Goal: Task Accomplishment & Management: Complete application form

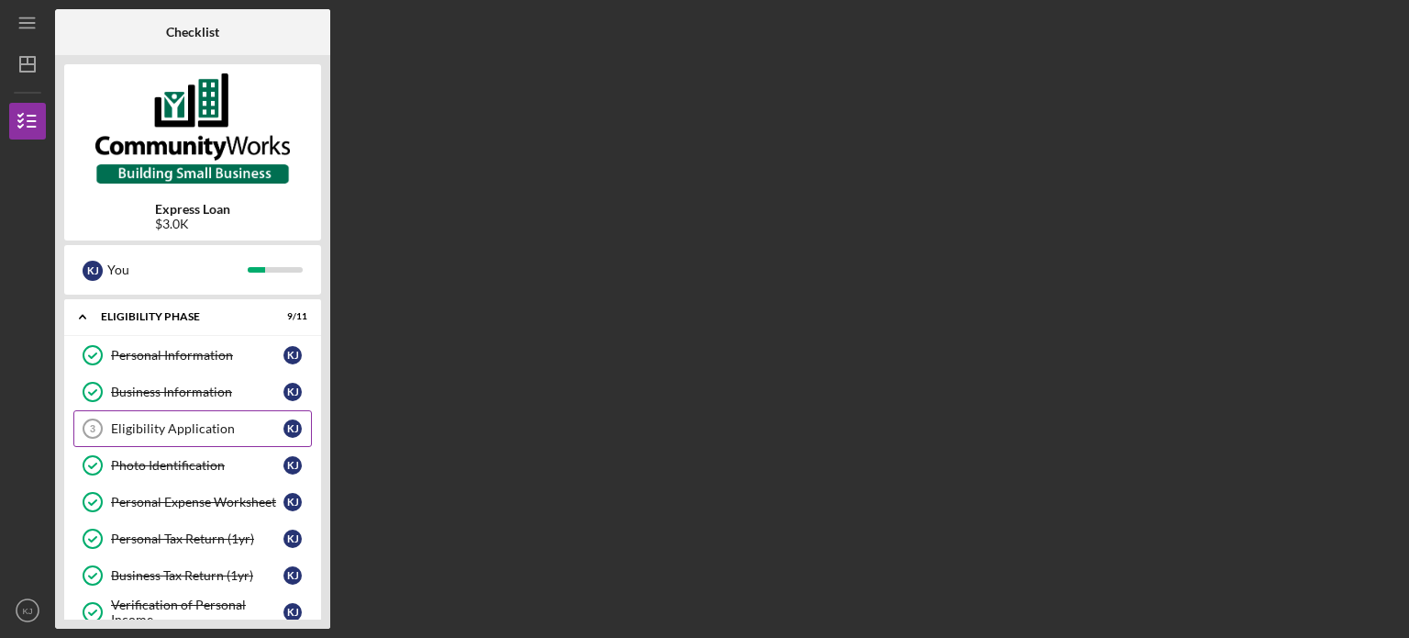
click at [215, 429] on div "Eligibility Application" at bounding box center [197, 428] width 172 height 15
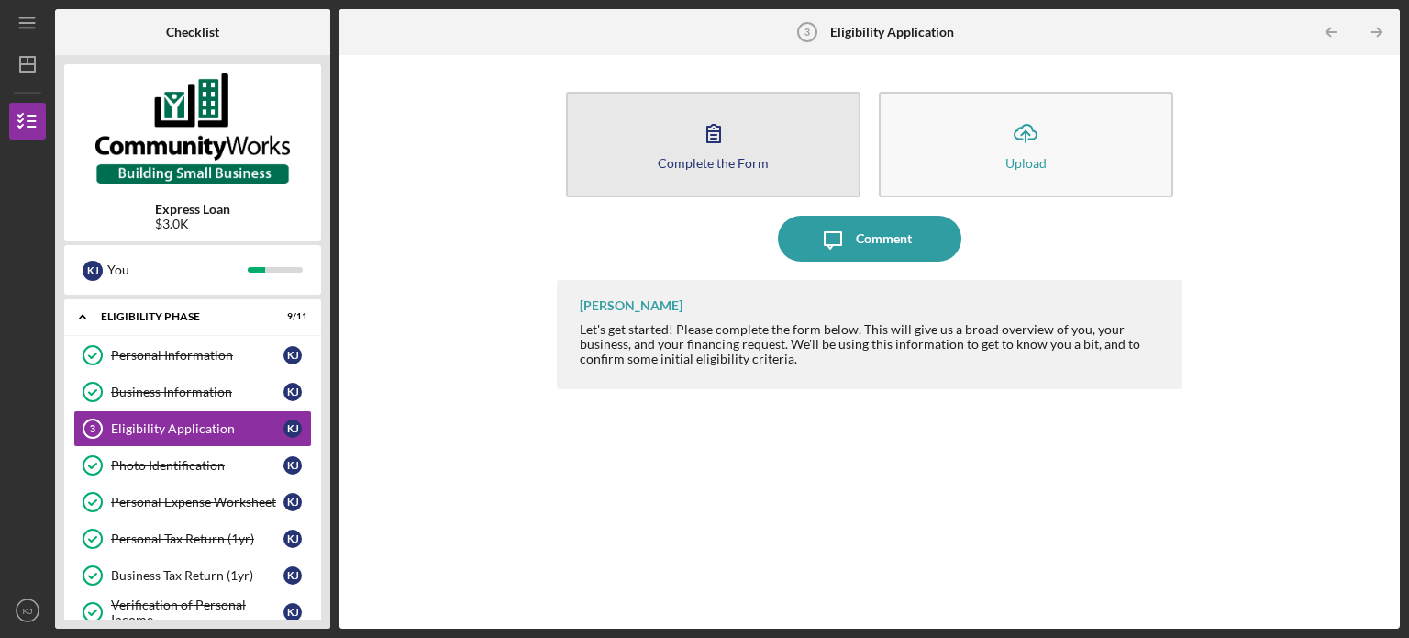
click at [716, 128] on icon "button" at bounding box center [714, 133] width 46 height 46
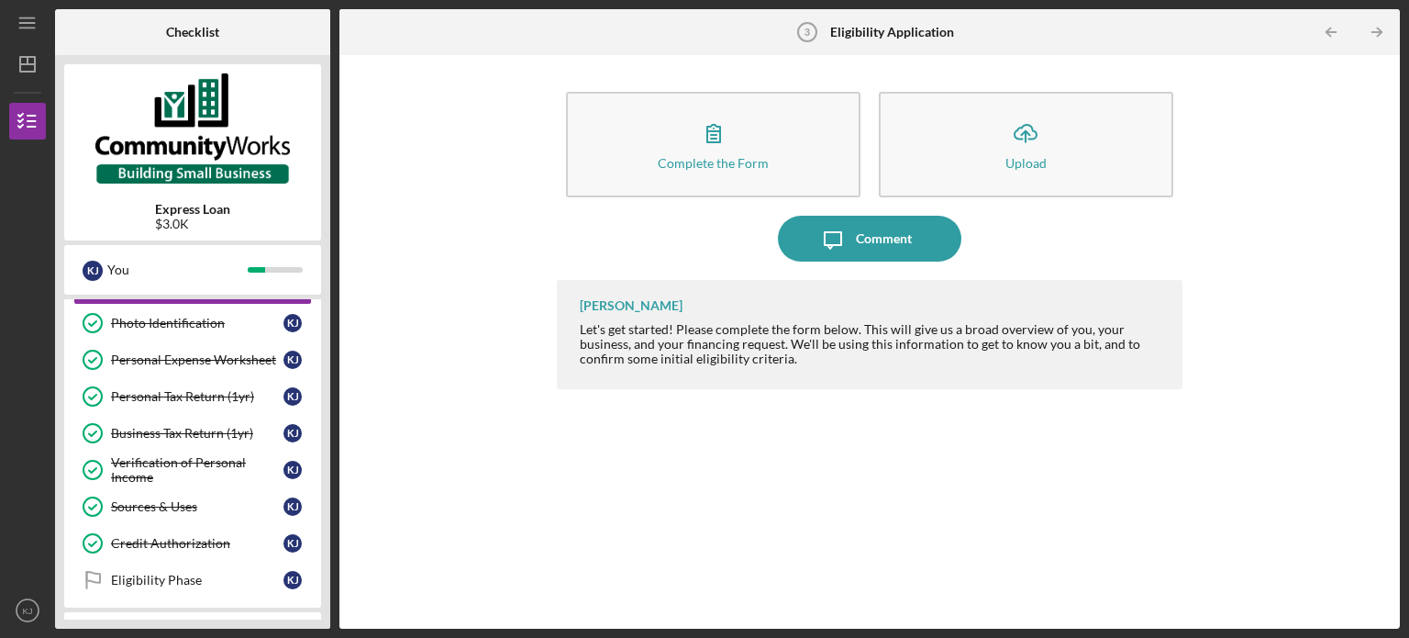
scroll to position [183, 0]
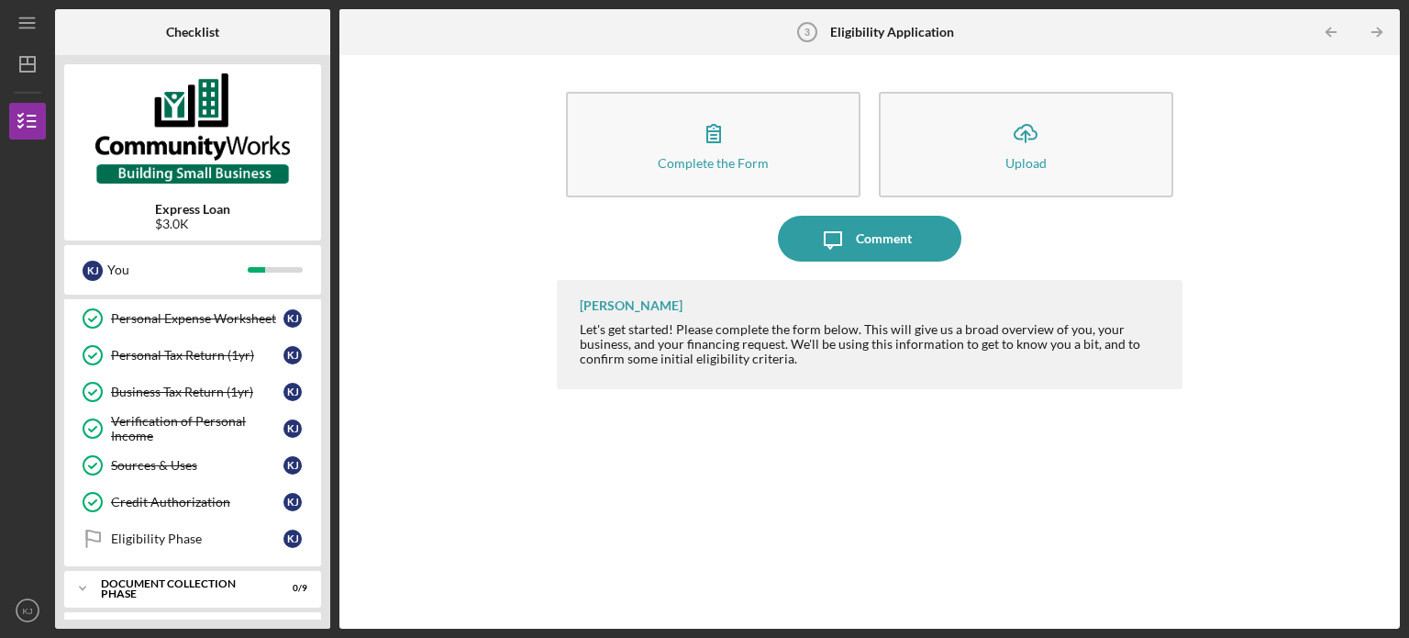
click at [470, 435] on div "Complete the Form Form Icon/Upload Upload Icon/Message Comment [PERSON_NAME] Le…" at bounding box center [870, 341] width 1042 height 555
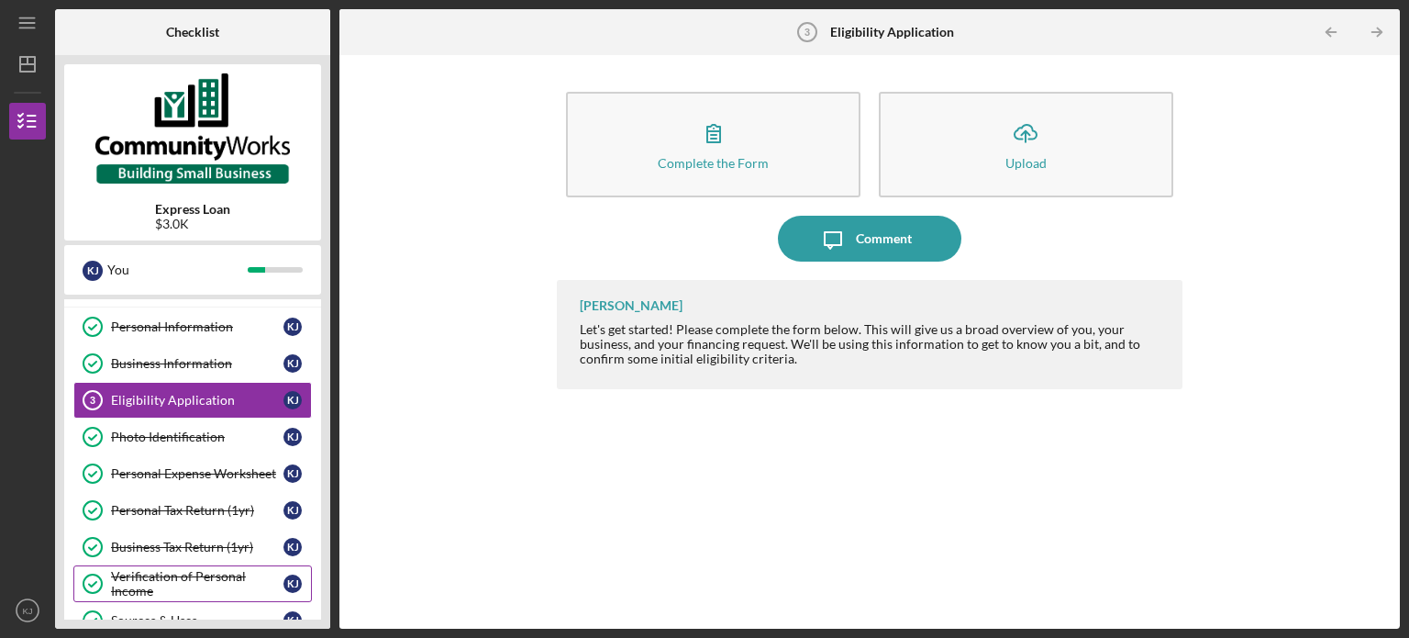
scroll to position [0, 0]
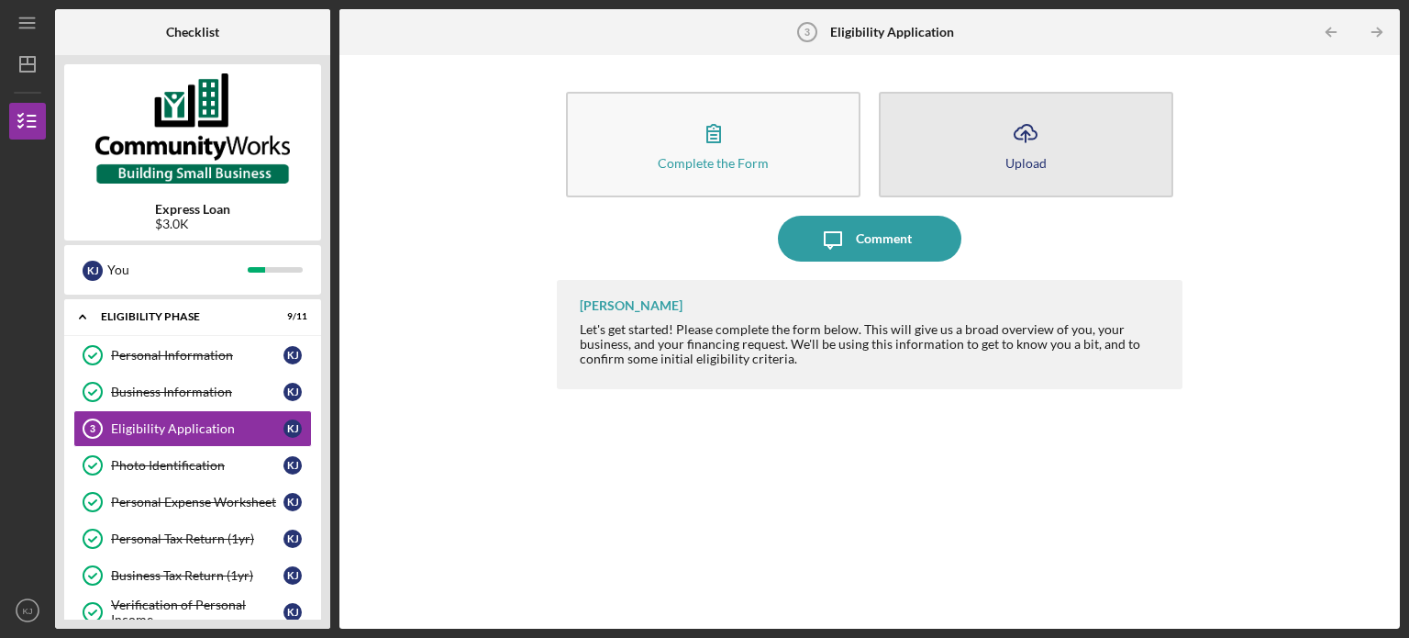
click at [1014, 148] on icon "Icon/Upload" at bounding box center [1026, 133] width 46 height 46
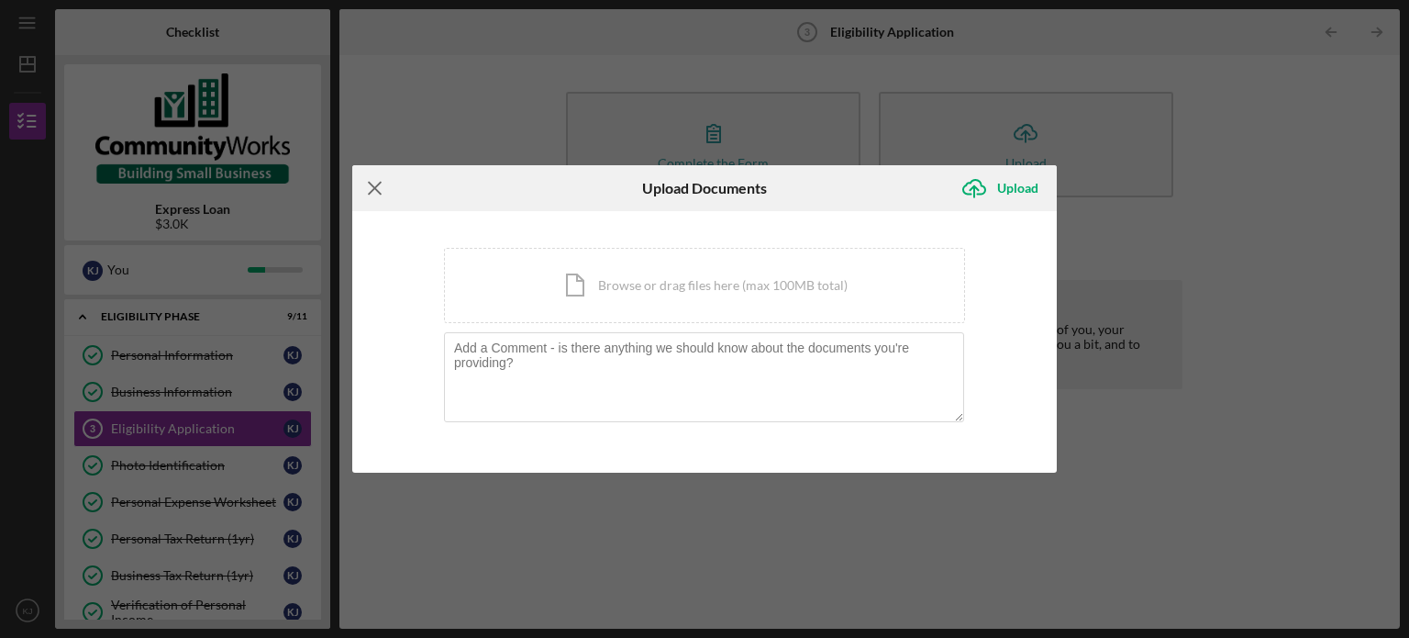
click at [385, 193] on icon "Icon/Menu Close" at bounding box center [375, 188] width 46 height 46
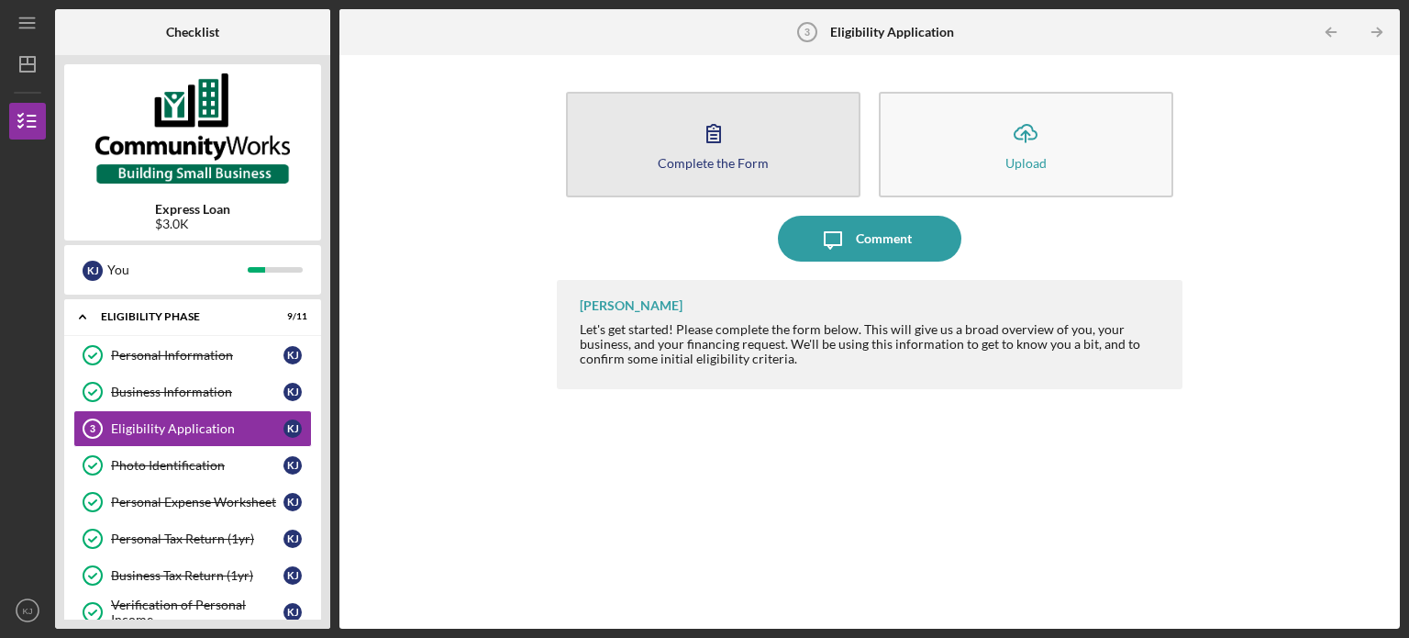
click at [716, 132] on icon "button" at bounding box center [713, 133] width 13 height 17
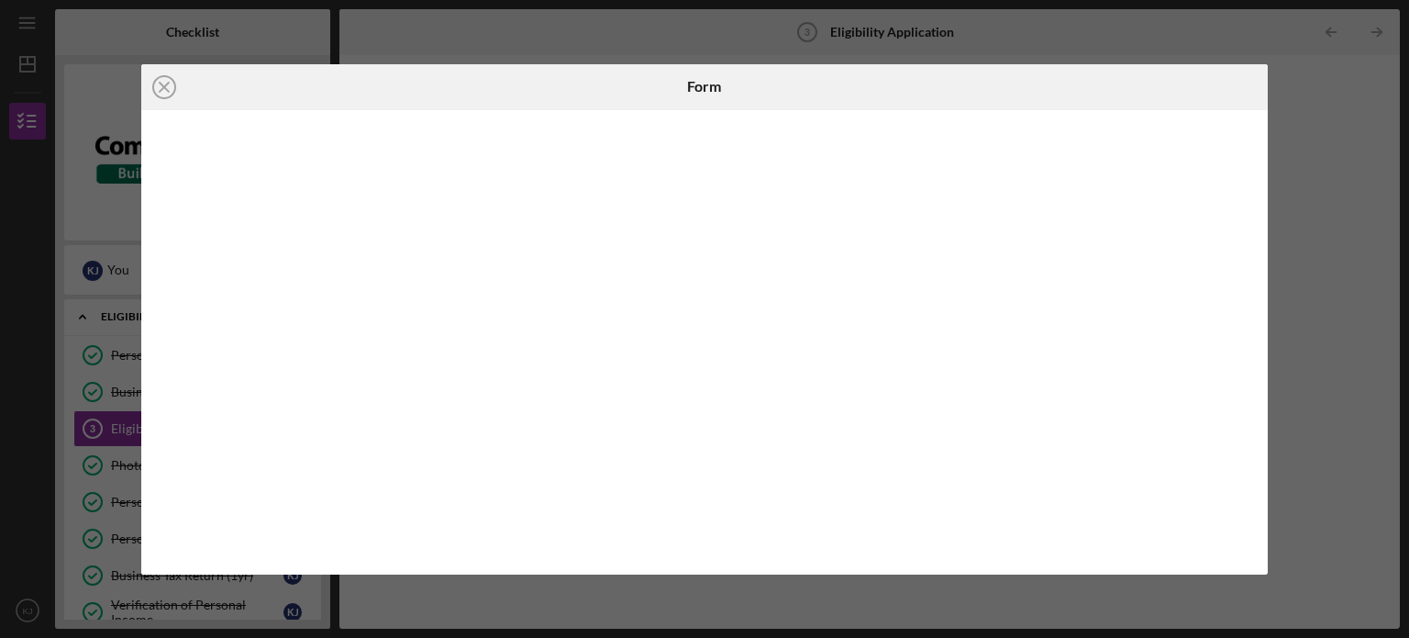
drag, startPoint x: 165, startPoint y: 85, endPoint x: 354, endPoint y: 173, distance: 208.5
click at [165, 85] on line at bounding box center [164, 87] width 9 height 9
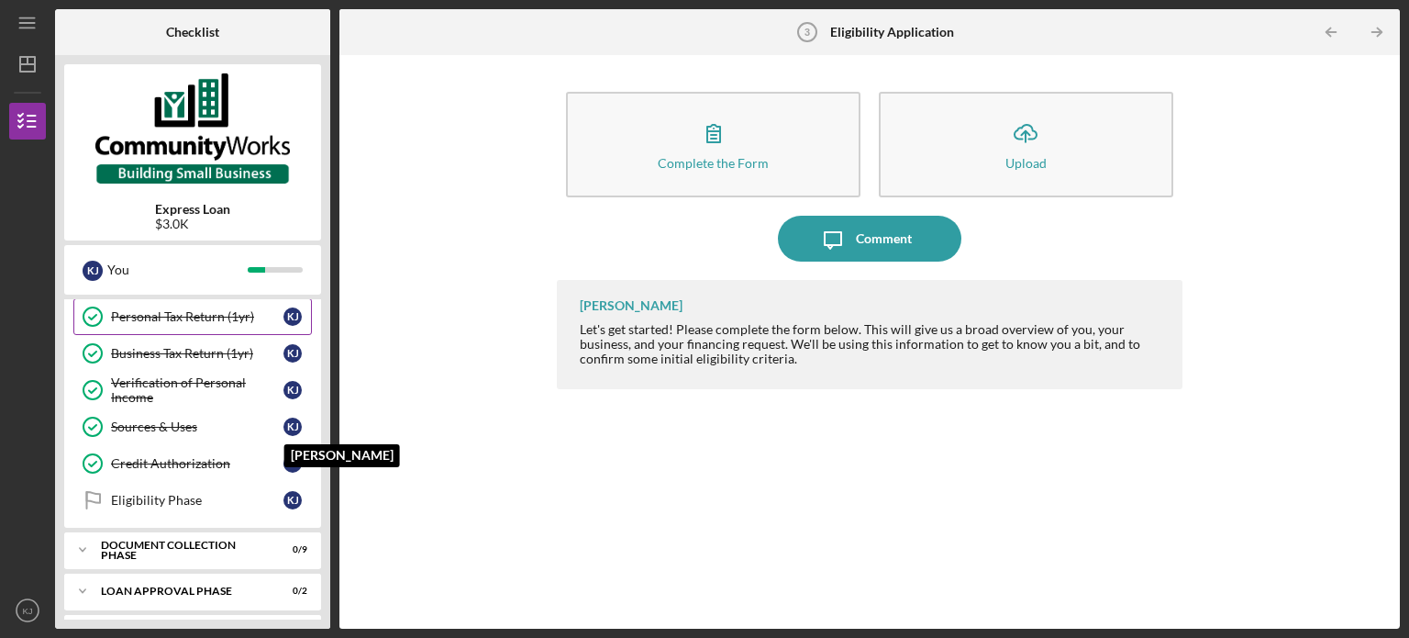
scroll to position [259, 0]
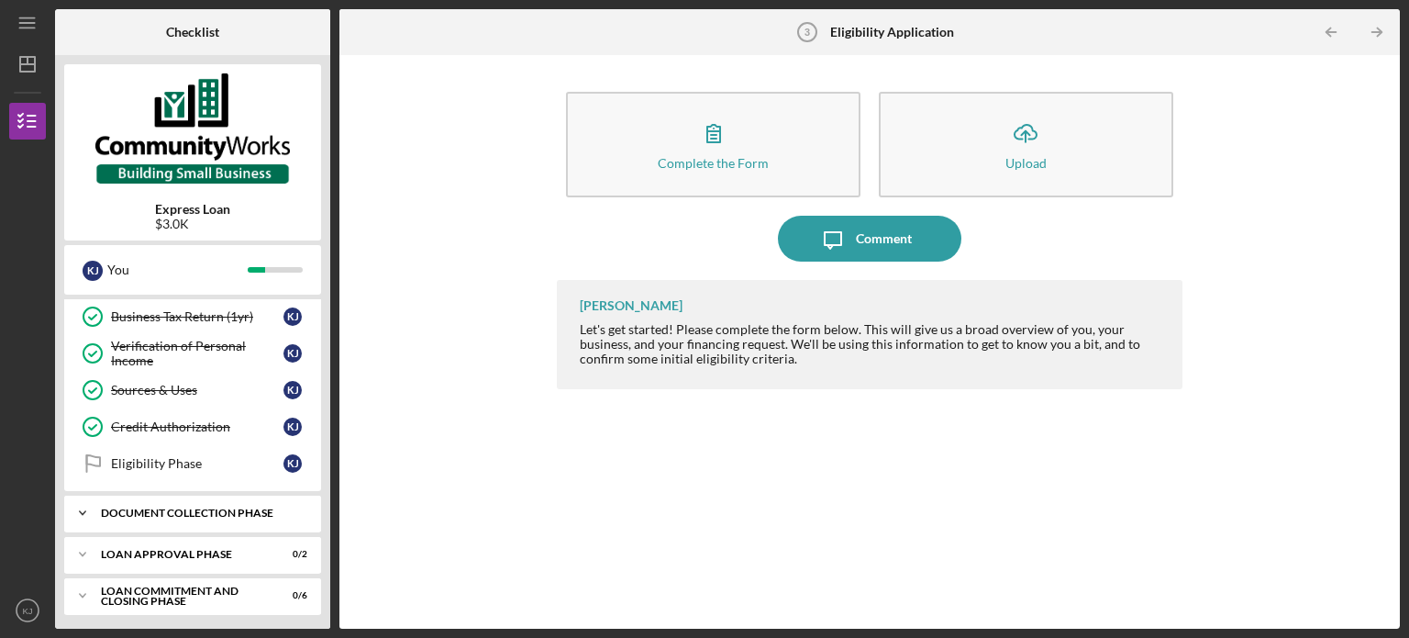
click at [291, 513] on div "Document Collection Phase" at bounding box center [199, 512] width 197 height 11
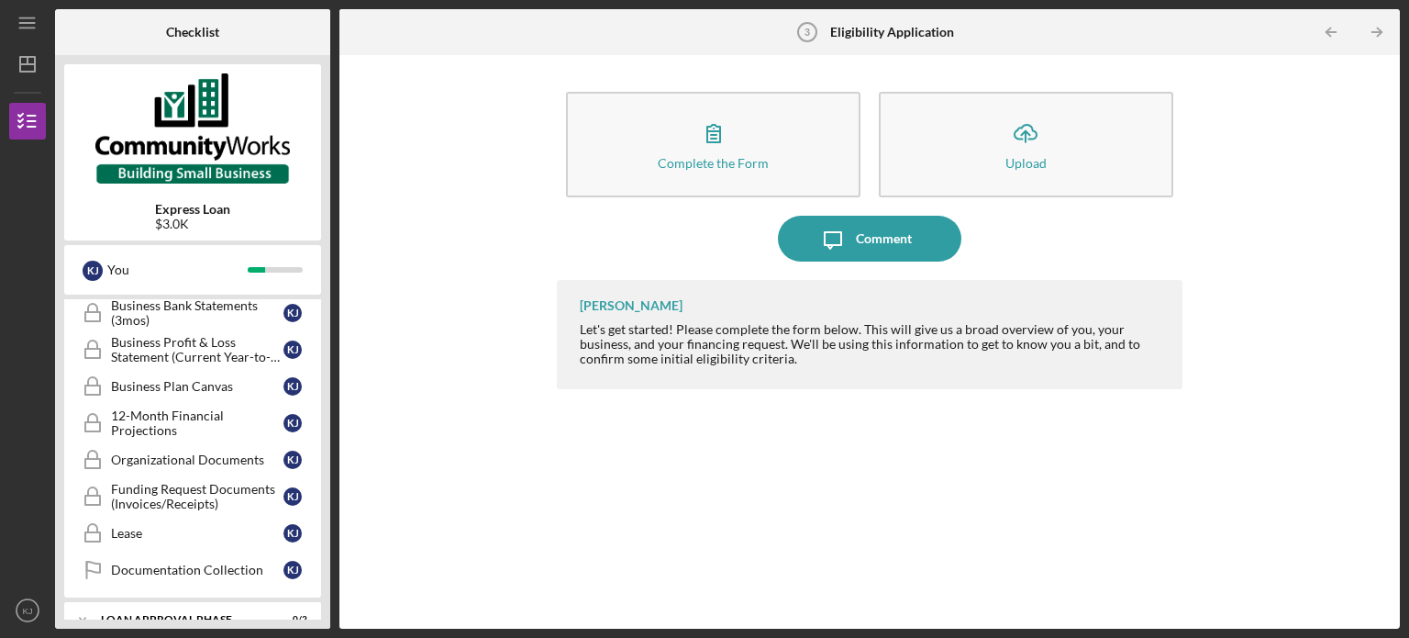
scroll to position [595, 0]
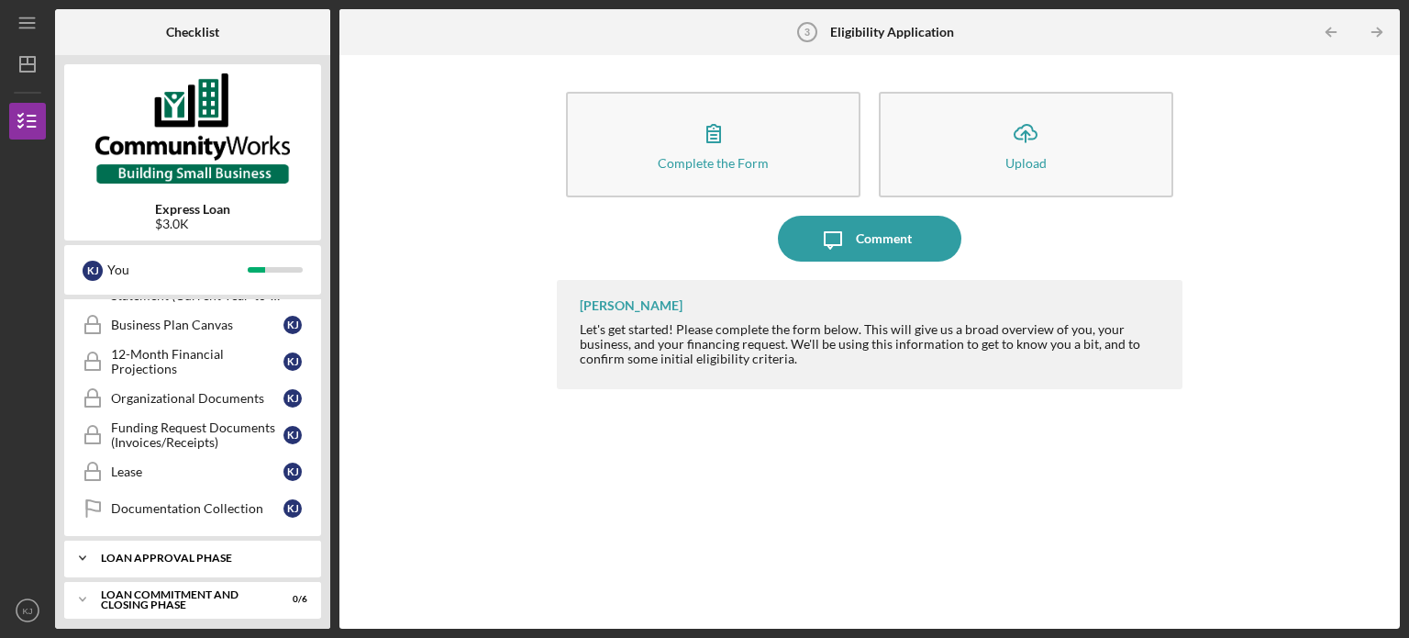
click at [259, 552] on div "Loan Approval Phase" at bounding box center [199, 557] width 197 height 11
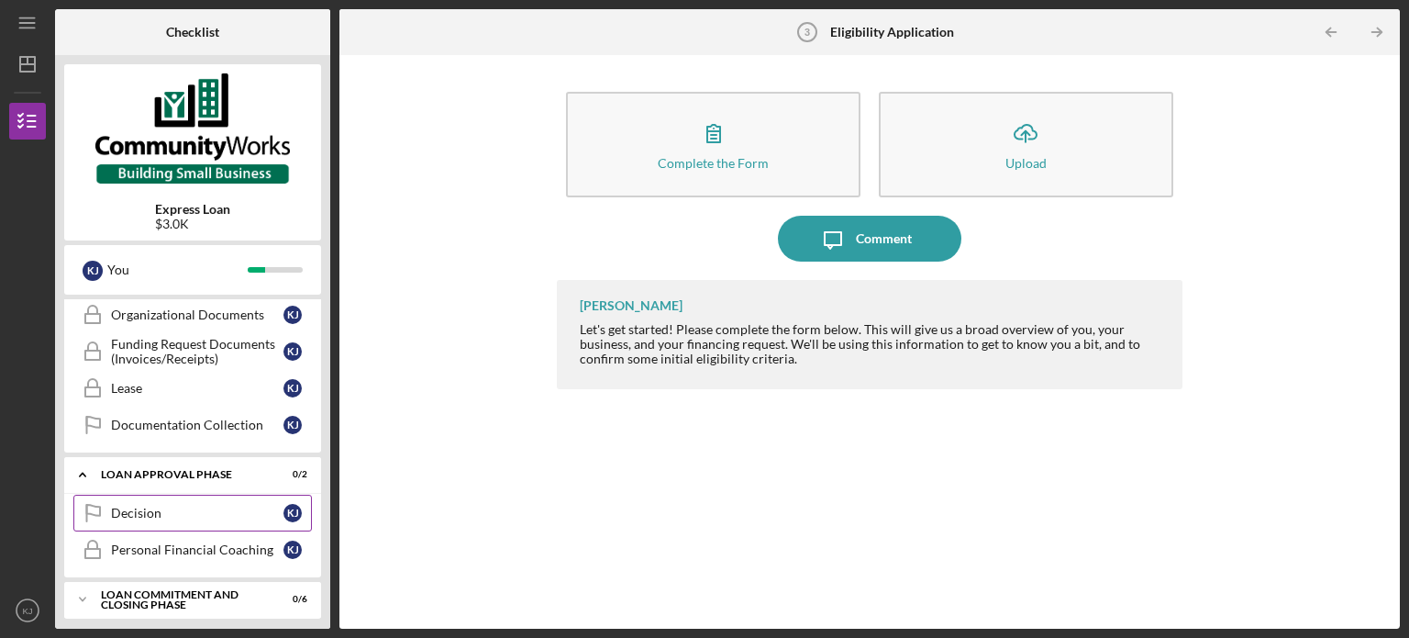
click at [200, 506] on div "Decision" at bounding box center [197, 512] width 172 height 15
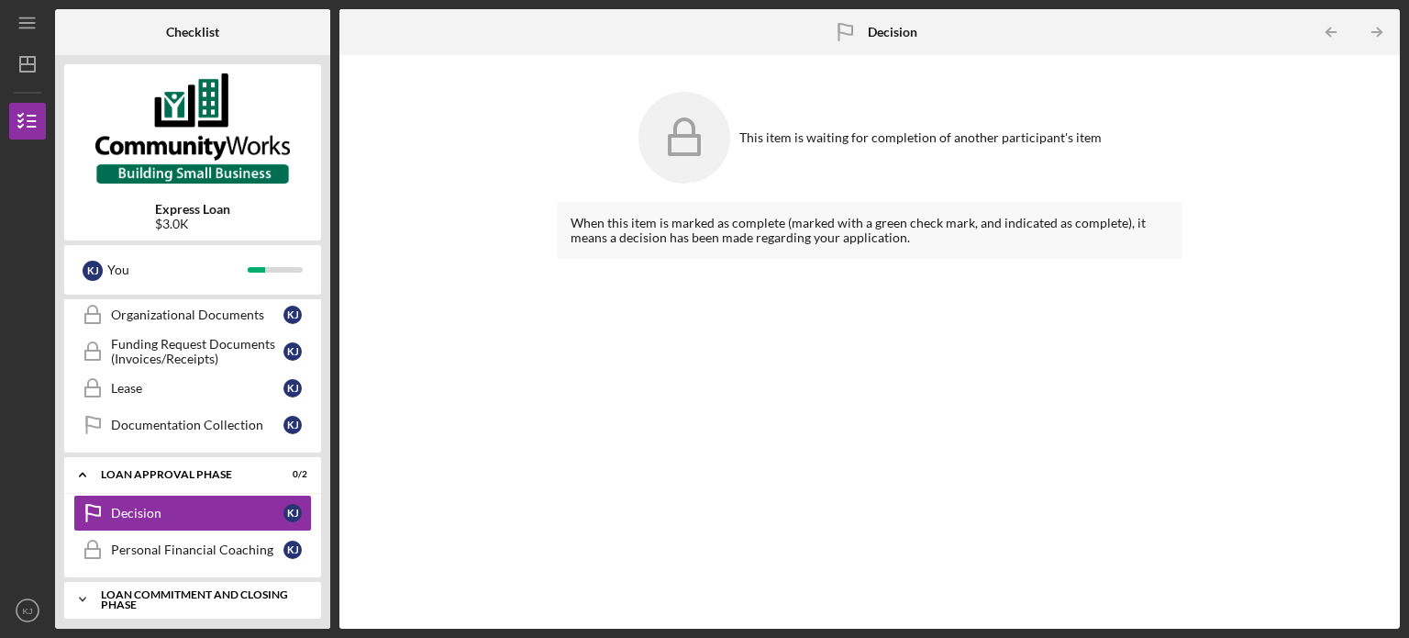
click at [248, 589] on div "Loan Commitment and Closing Phase" at bounding box center [199, 599] width 197 height 21
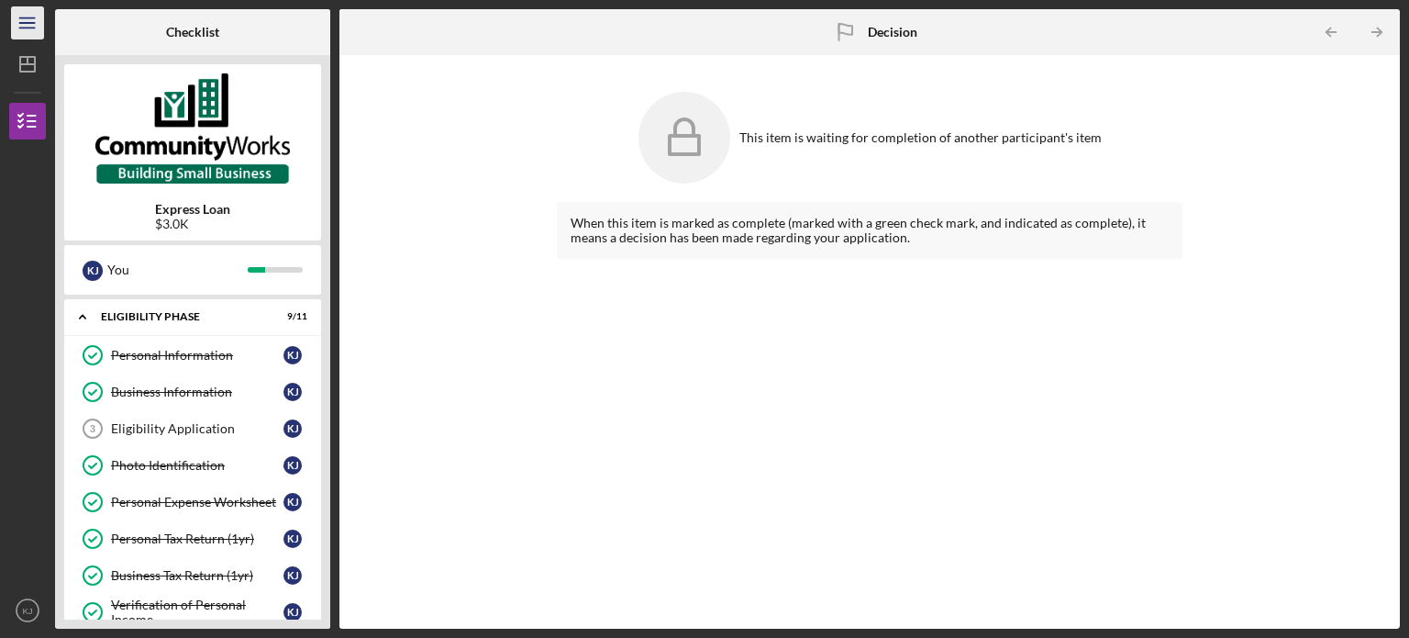
click at [22, 21] on icon "Icon/Menu" at bounding box center [27, 23] width 41 height 41
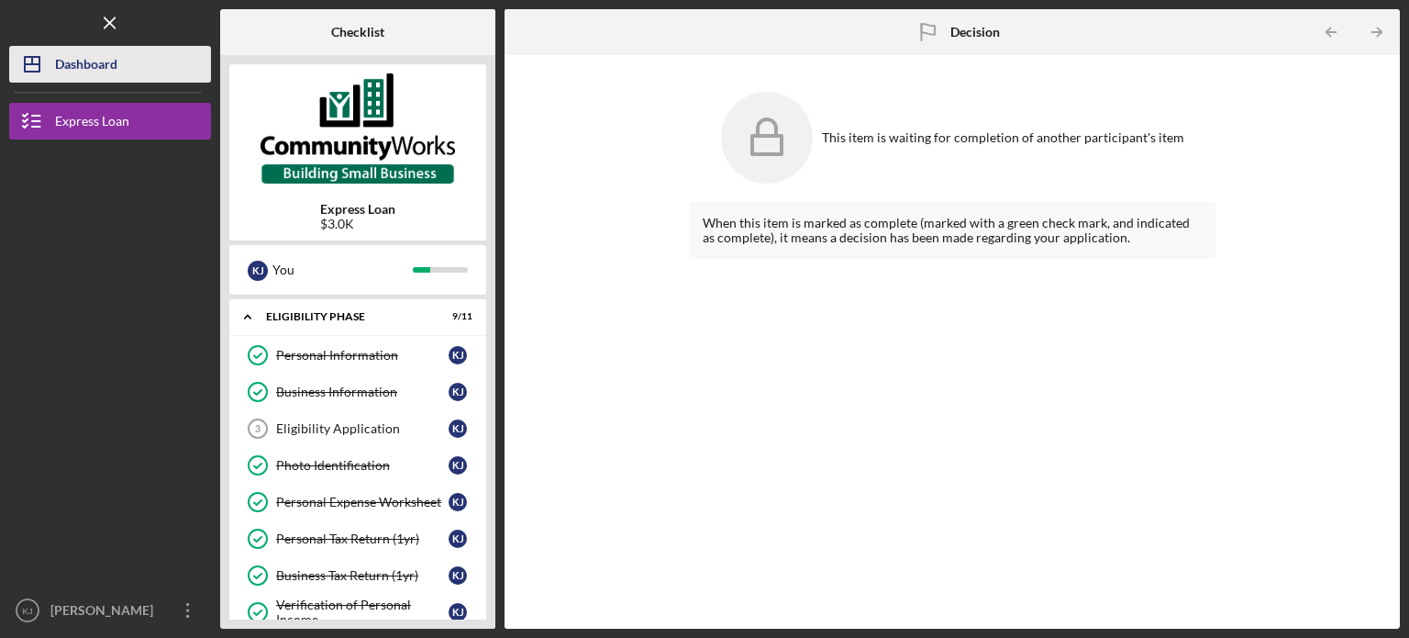
click at [62, 62] on div "Dashboard" at bounding box center [86, 66] width 62 height 41
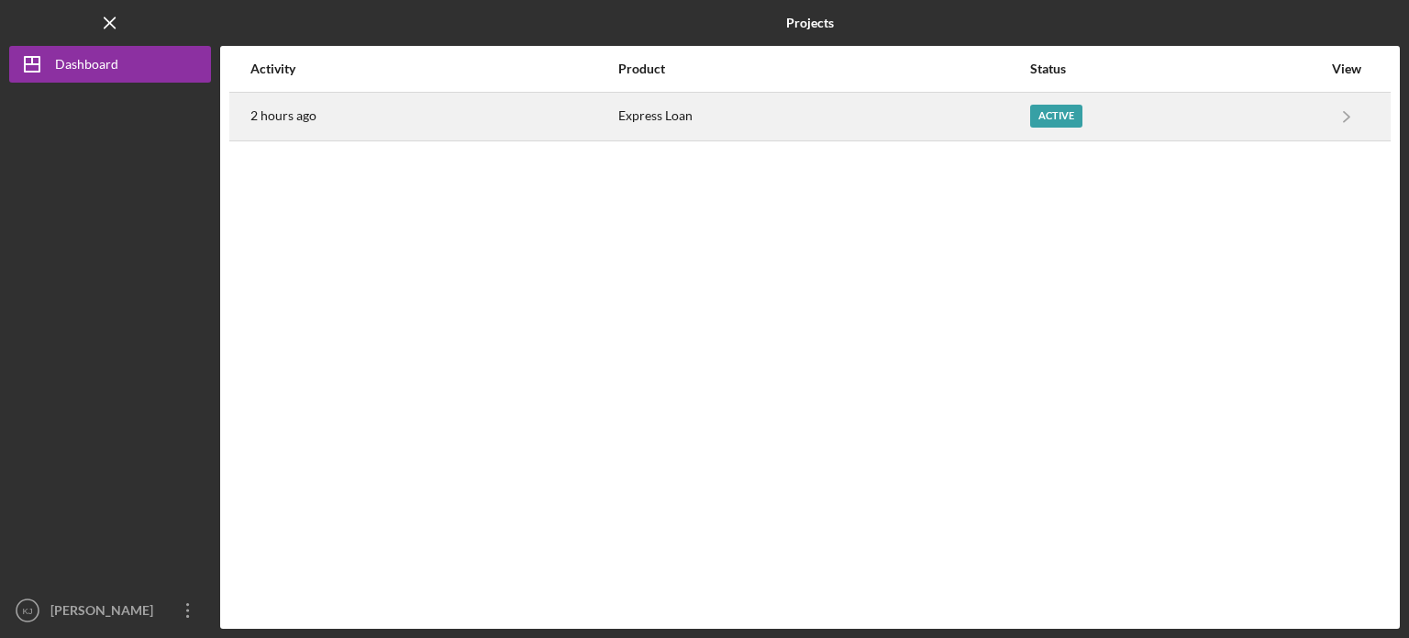
click at [1058, 117] on div "Active" at bounding box center [1056, 116] width 52 height 23
